Goal: Obtain resource: Download file/media

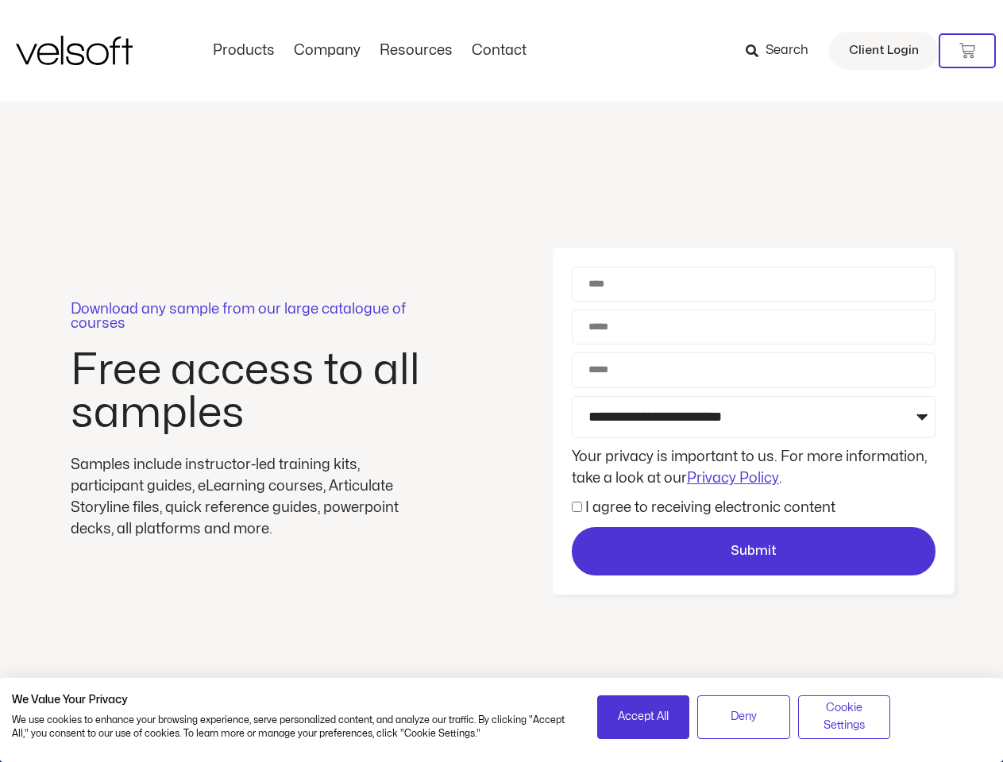
click at [501, 381] on div "Download any sample from our large catalogue of courses Free access to all samp…" at bounding box center [501, 422] width 1003 height 640
click at [967, 51] on icon at bounding box center [967, 51] width 16 height 16
click at [643, 717] on span "Accept All" at bounding box center [643, 716] width 51 height 17
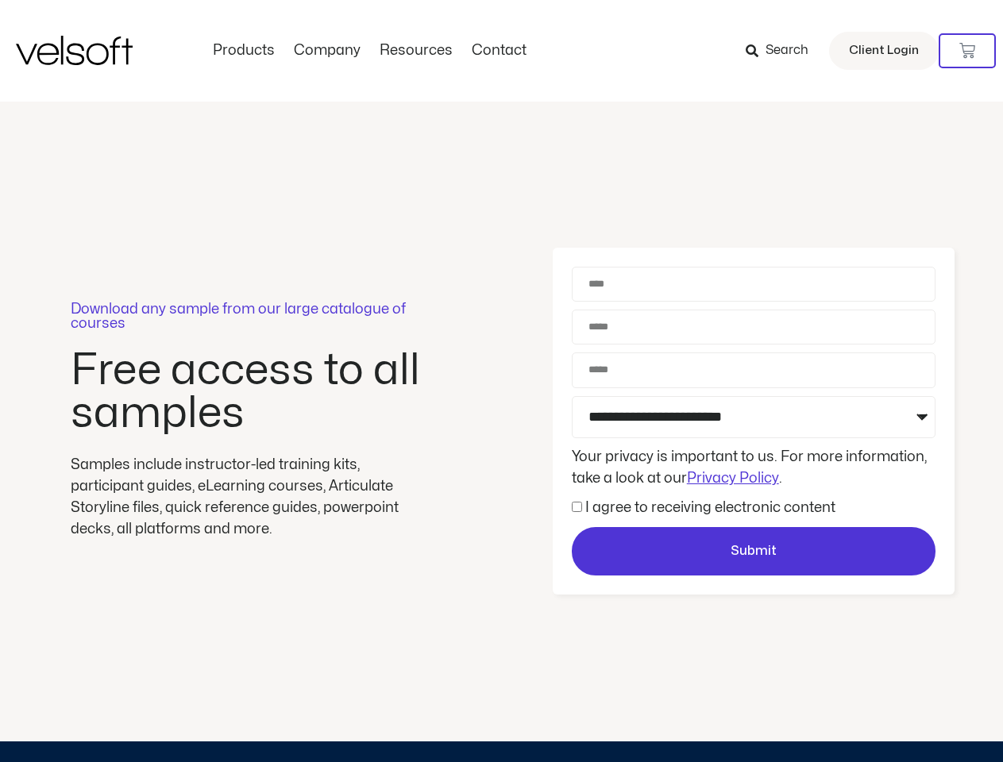
click at [743, 717] on div "Download any sample from our large catalogue of courses Free access to all samp…" at bounding box center [501, 422] width 1003 height 640
click at [844, 717] on div "Download any sample from our large catalogue of courses Free access to all samp…" at bounding box center [501, 422] width 1003 height 640
